Goal: Transaction & Acquisition: Purchase product/service

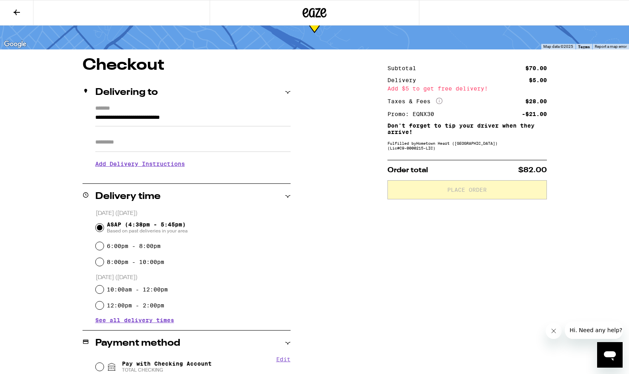
scroll to position [172, 0]
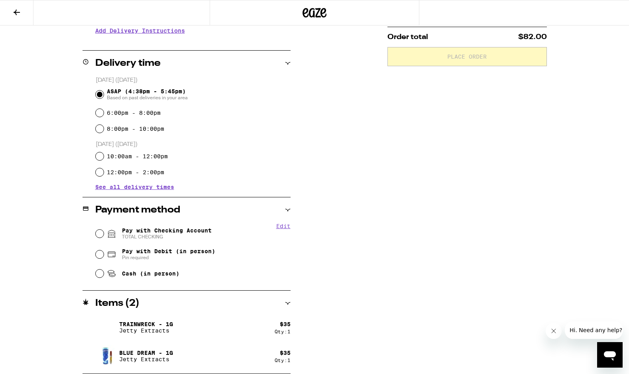
click at [156, 253] on span "Pay with Debit (in person)" at bounding box center [168, 251] width 93 height 6
click at [104, 253] on input "Pay with Debit (in person) Pin required" at bounding box center [100, 254] width 8 height 8
radio input "true"
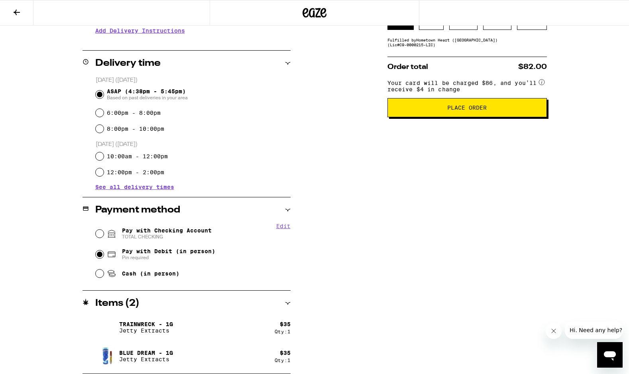
click at [505, 110] on span "Place Order" at bounding box center [467, 108] width 146 height 6
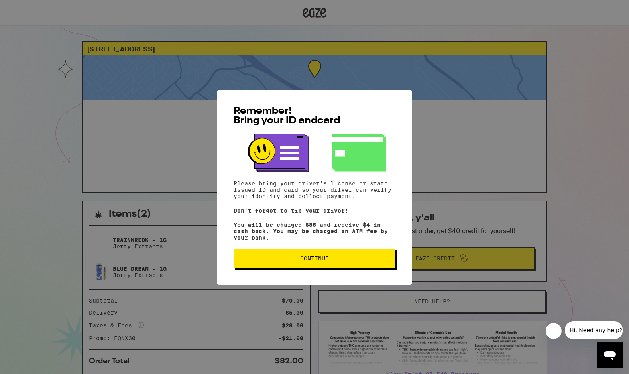
click at [316, 261] on span "Continue" at bounding box center [314, 258] width 29 height 6
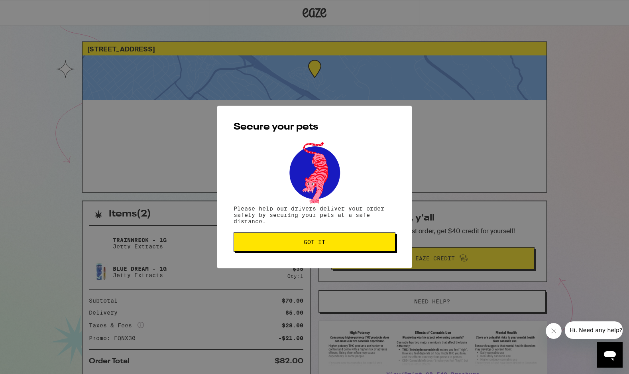
click at [315, 247] on button "Got it" at bounding box center [314, 241] width 162 height 19
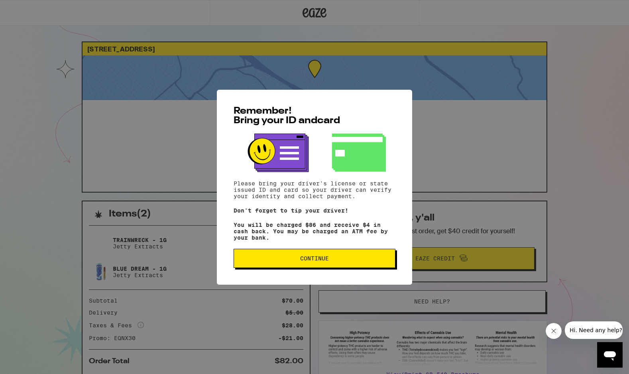
click at [250, 264] on button "Continue" at bounding box center [314, 258] width 162 height 19
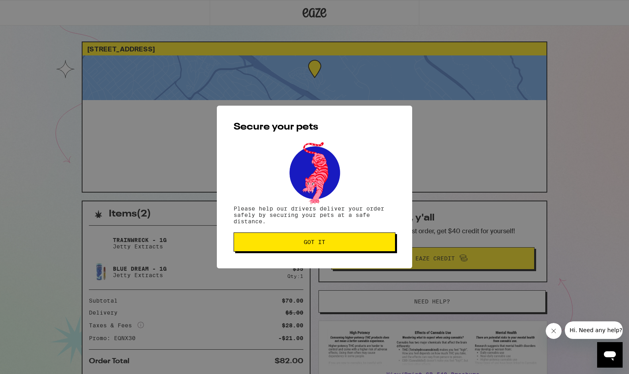
click at [265, 245] on span "Got it" at bounding box center [314, 242] width 148 height 6
